Goal: Find specific page/section: Find specific page/section

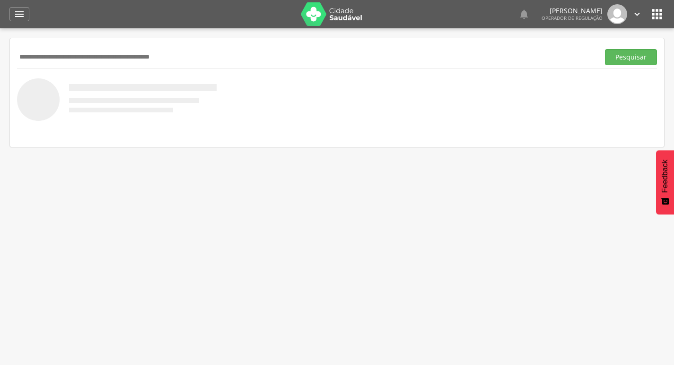
click at [665, 13] on header " Indivíduos Suporte 0   Lorem ipsum dolor sit amet, sed do eiusmod tempor in…" at bounding box center [337, 14] width 674 height 28
click at [660, 10] on icon "" at bounding box center [656, 14] width 15 height 15
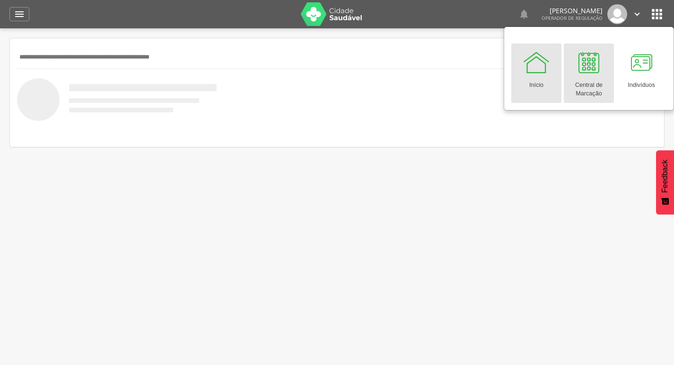
click at [588, 57] on div at bounding box center [588, 62] width 28 height 28
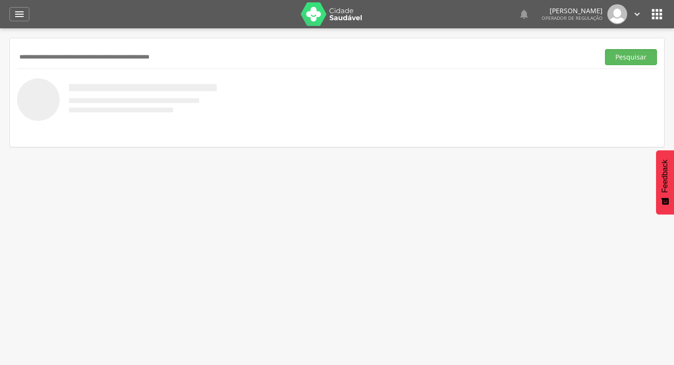
click at [652, 13] on icon "" at bounding box center [656, 14] width 15 height 15
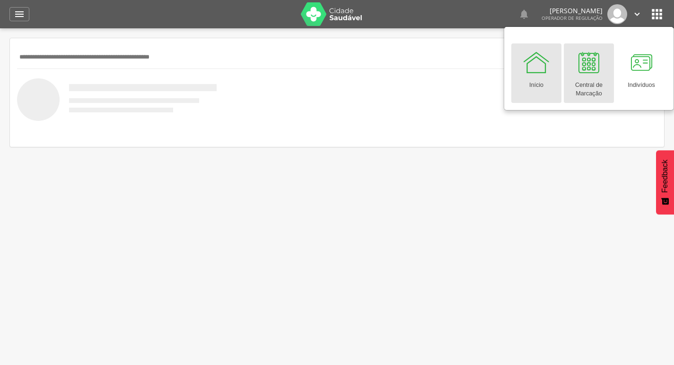
click at [592, 64] on div at bounding box center [588, 62] width 28 height 28
